Goal: Information Seeking & Learning: Learn about a topic

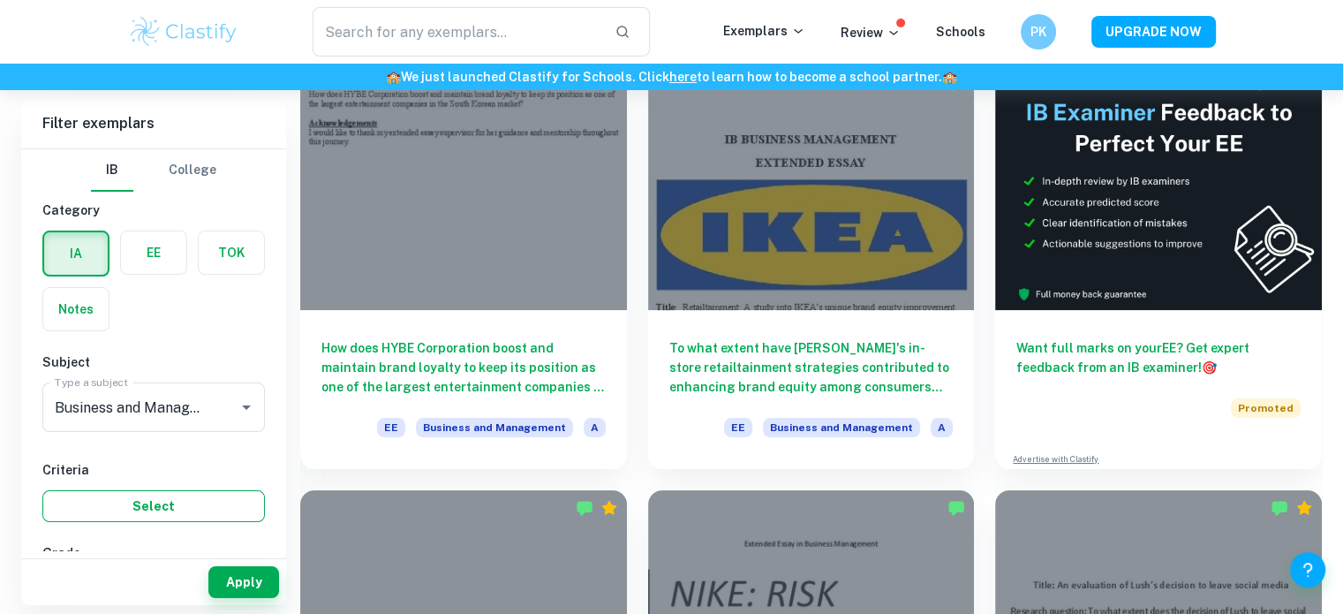
scroll to position [159, 0]
click at [271, 596] on button "Apply" at bounding box center [243, 582] width 71 height 32
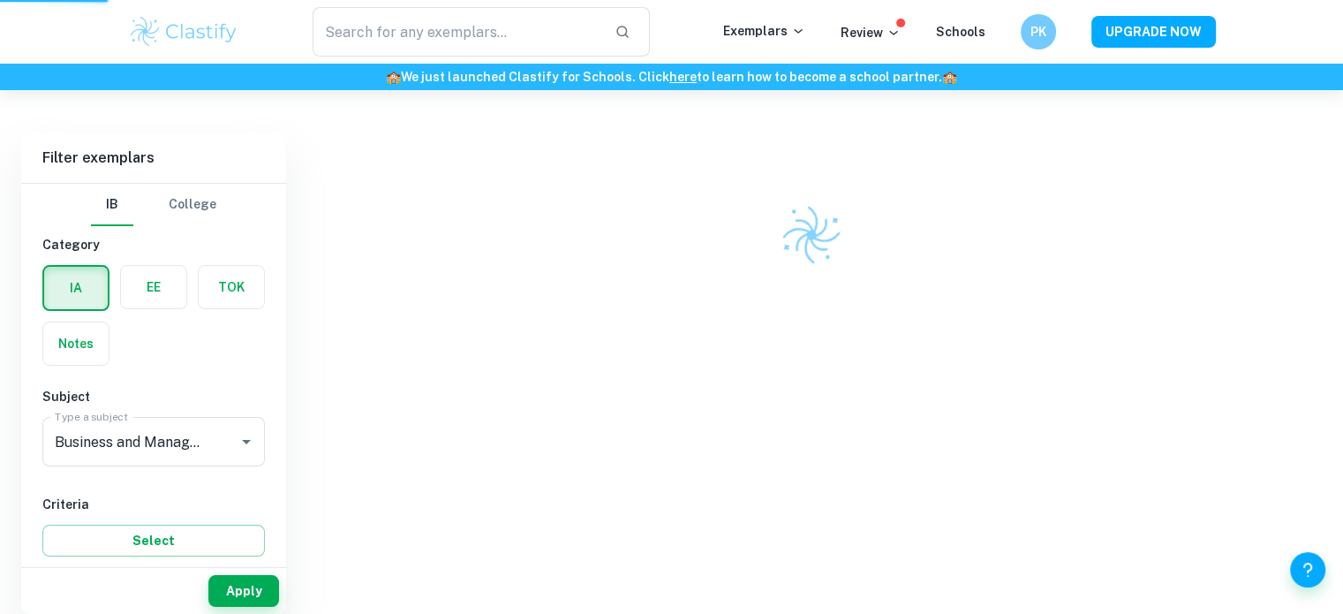
scroll to position [90, 0]
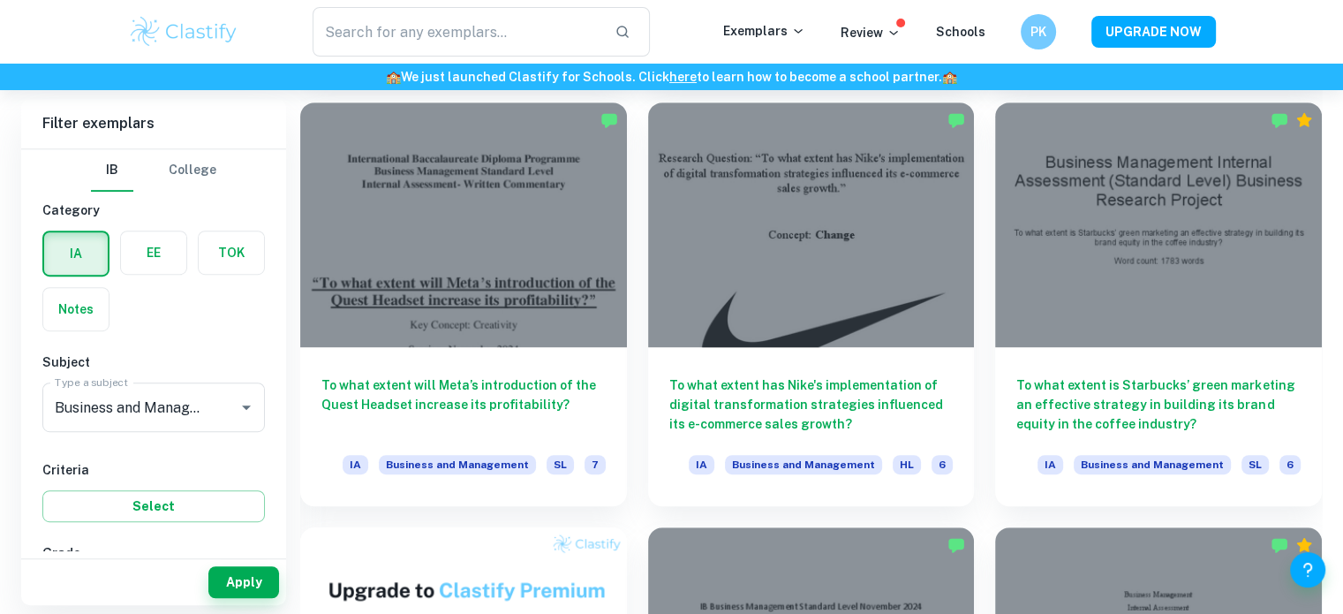
scroll to position [921, 0]
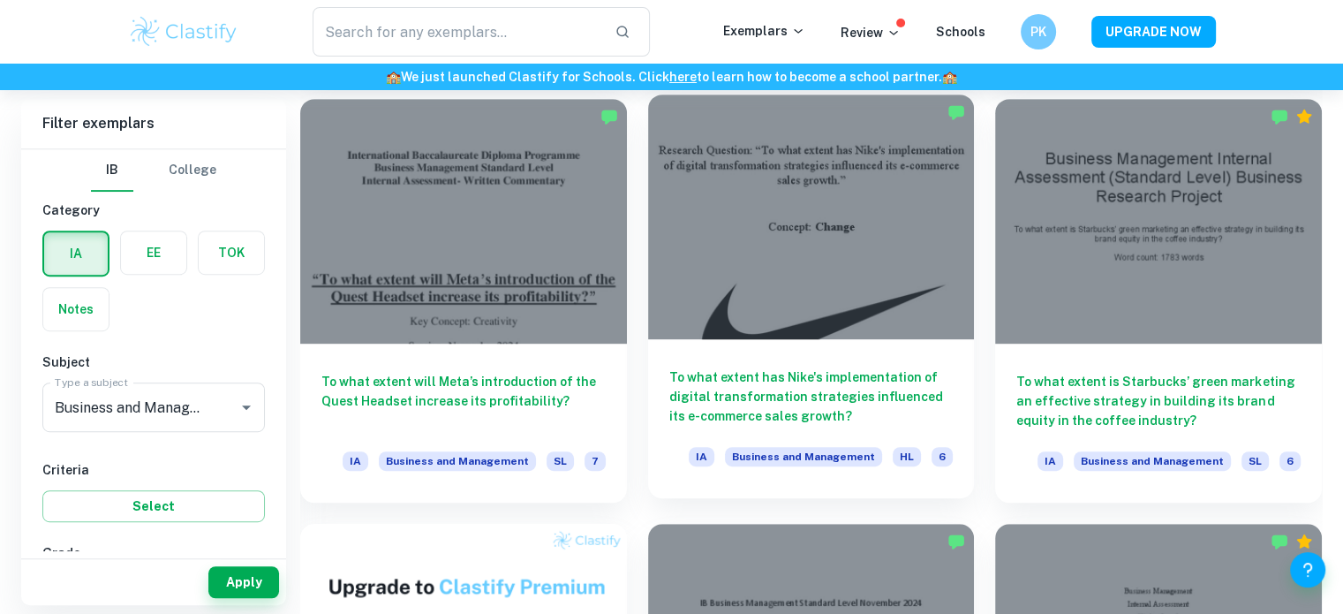
click at [713, 251] on div at bounding box center [811, 216] width 327 height 245
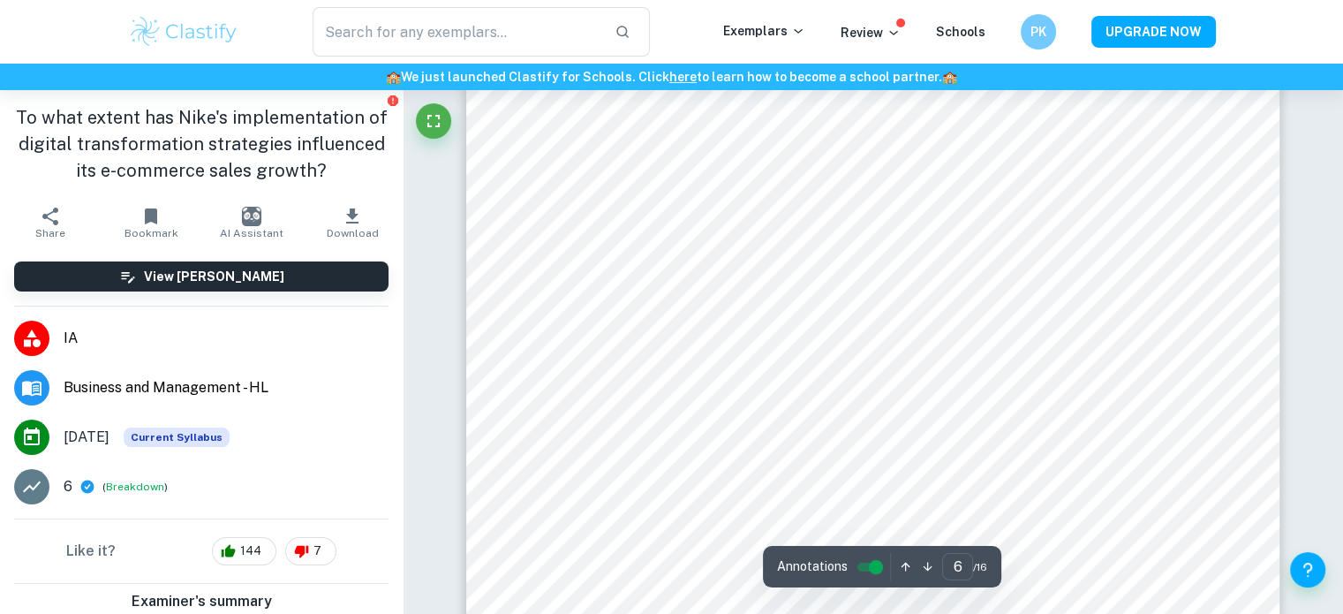
scroll to position [5969, 0]
type input "5"
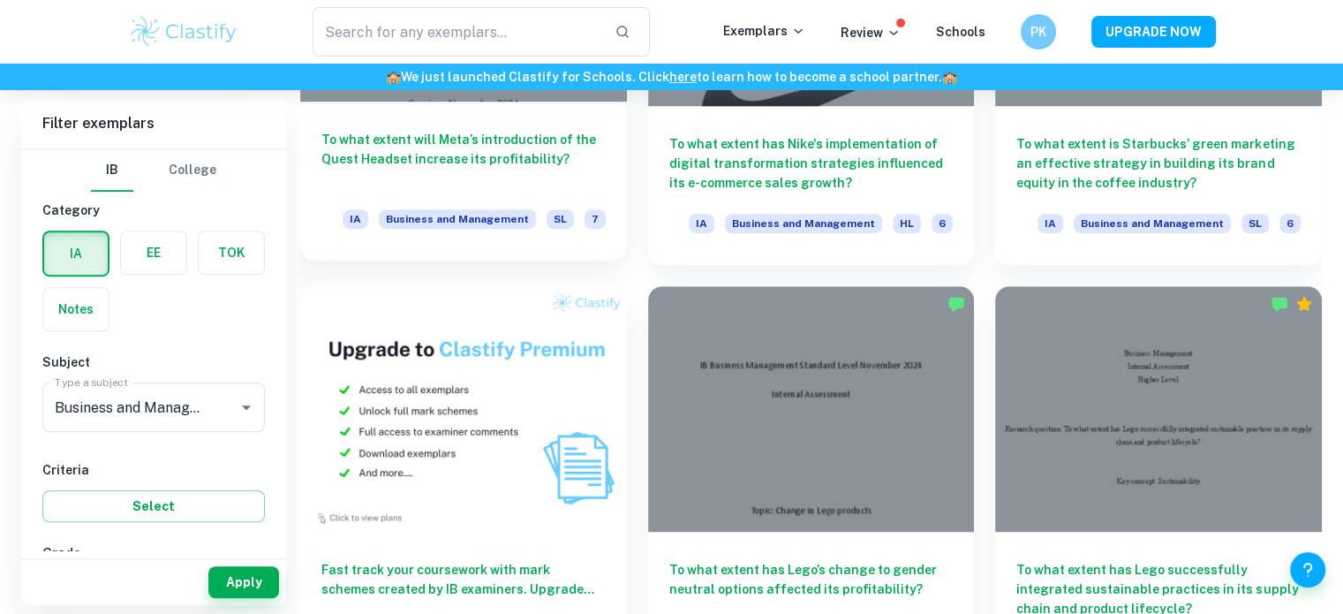
scroll to position [1287, 0]
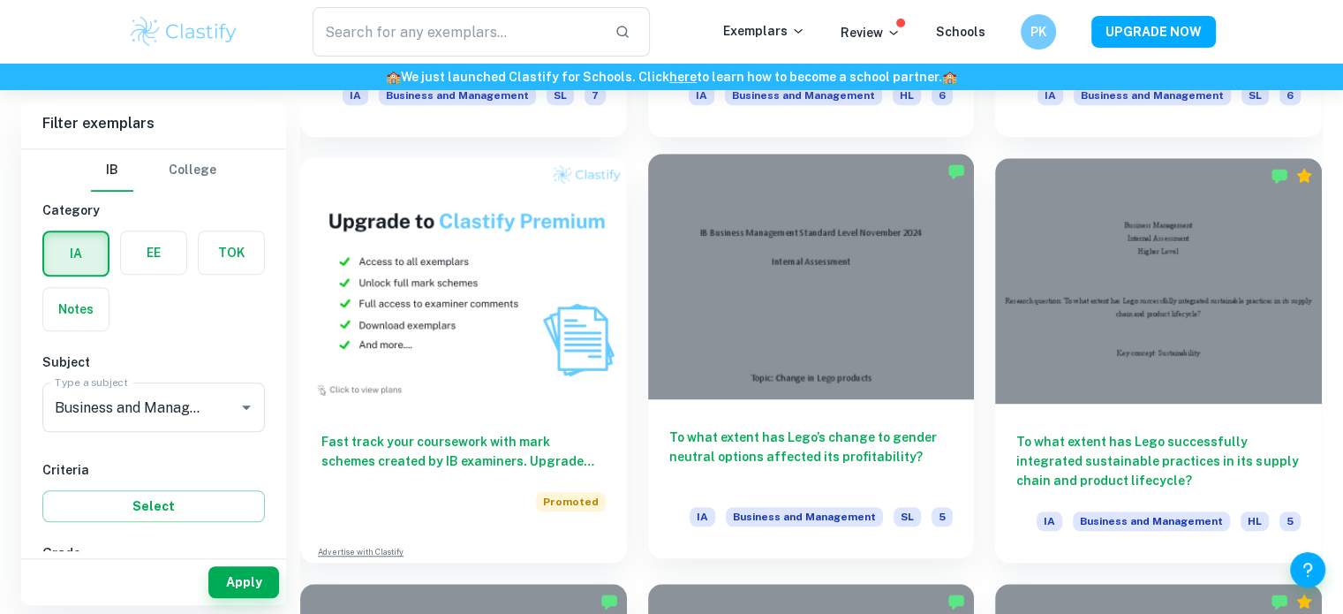
click at [766, 321] on div at bounding box center [811, 276] width 327 height 245
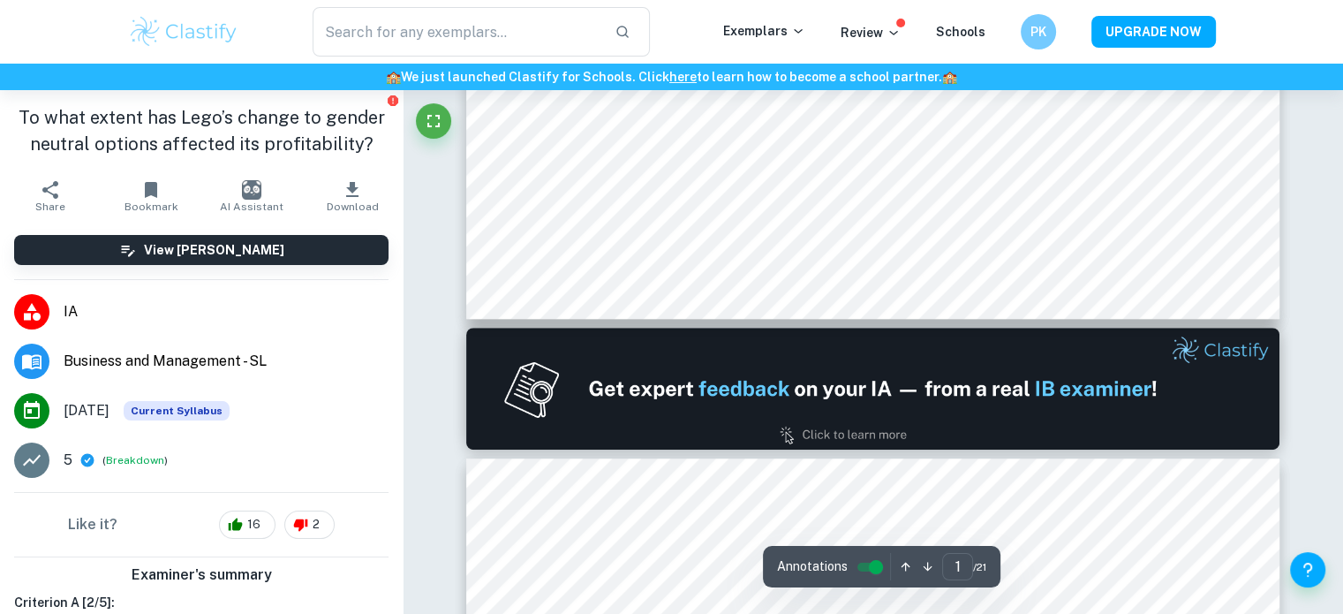
type input "2"
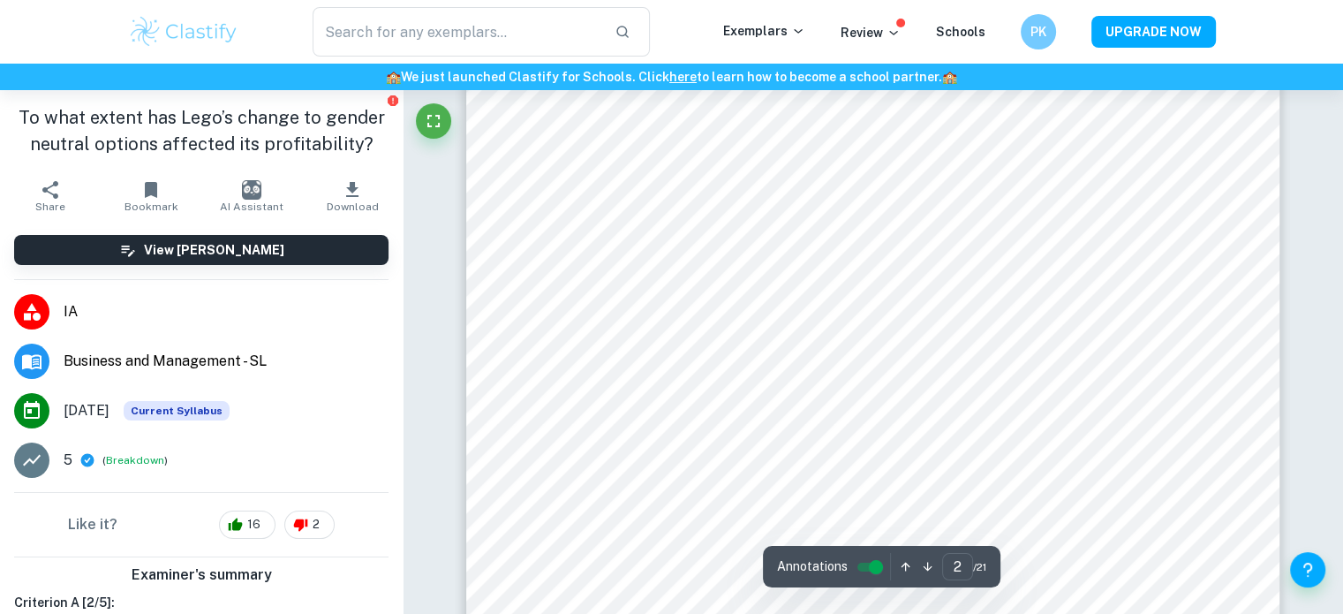
scroll to position [1413, 0]
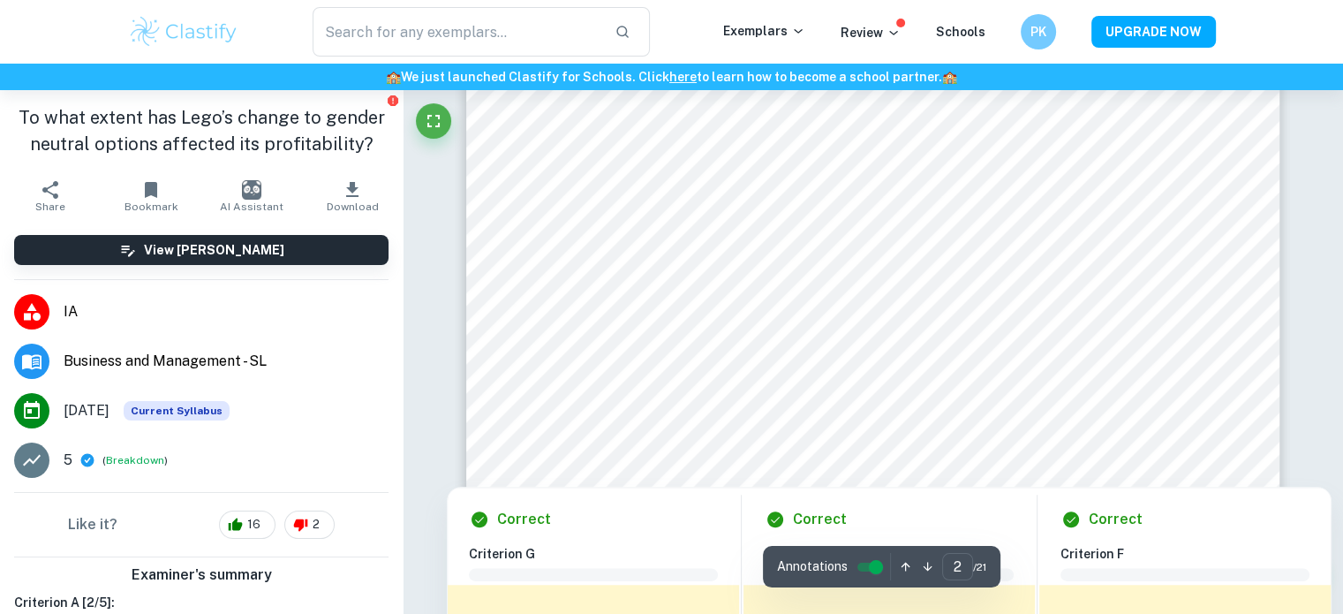
click at [569, 365] on div at bounding box center [872, 365] width 714 height 39
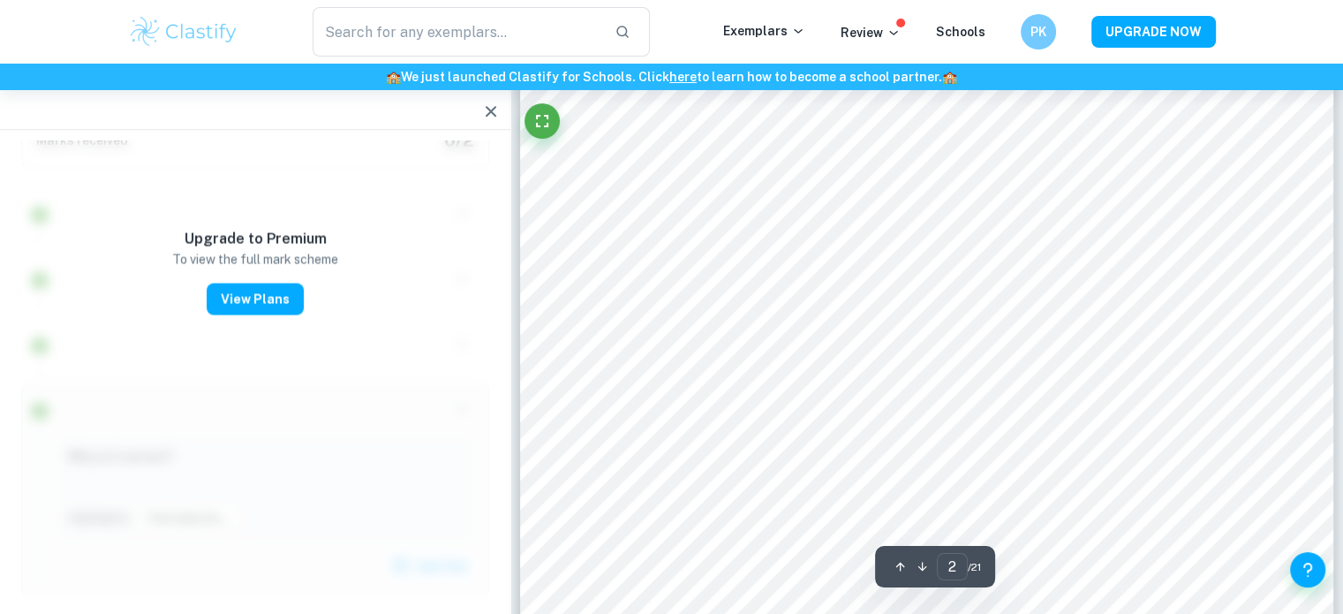
scroll to position [3591, 0]
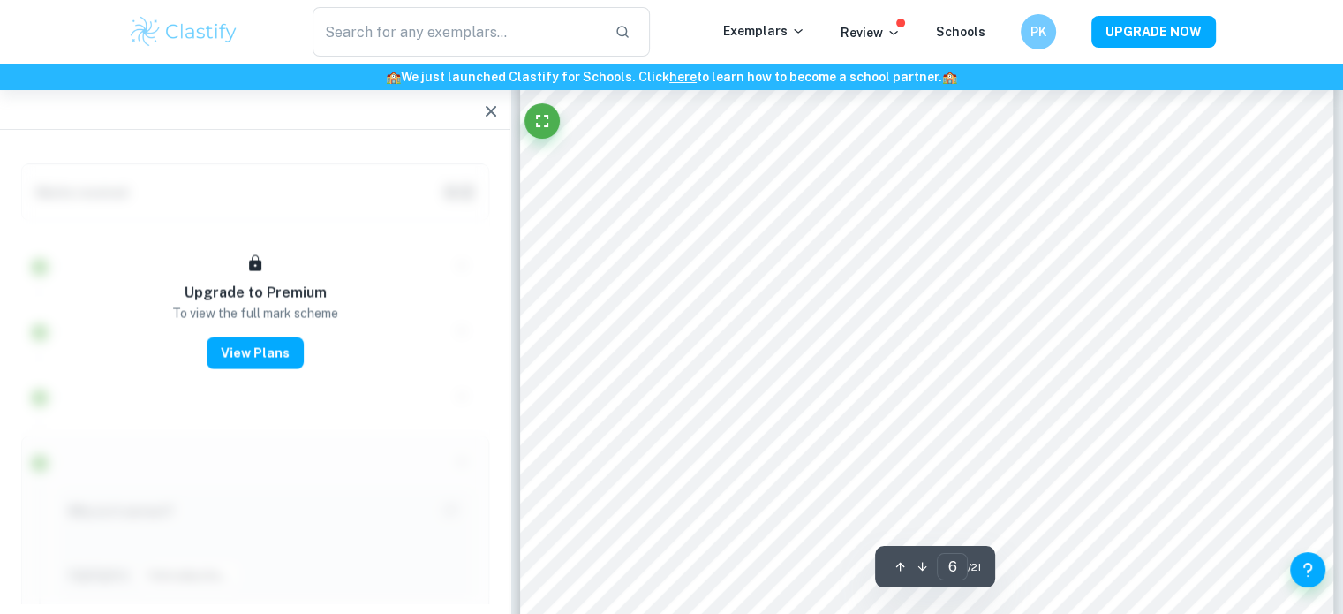
type input "7"
click at [493, 114] on icon "button" at bounding box center [491, 111] width 11 height 11
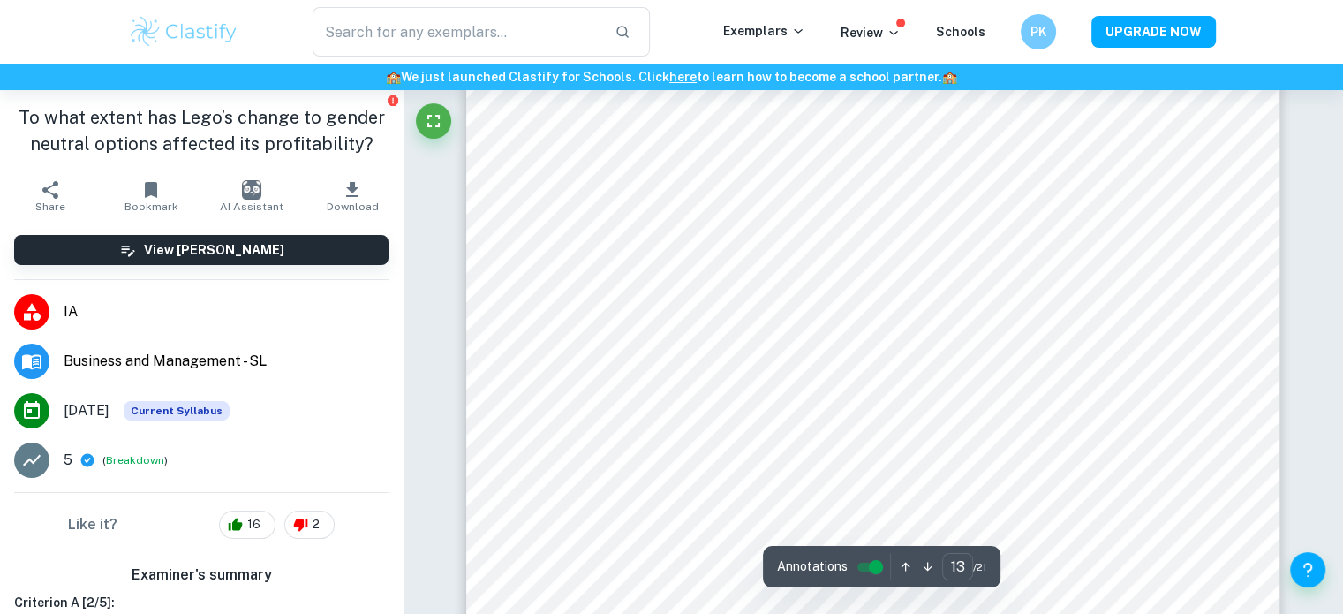
scroll to position [14087, 0]
type input "17"
